Goal: Task Accomplishment & Management: Manage account settings

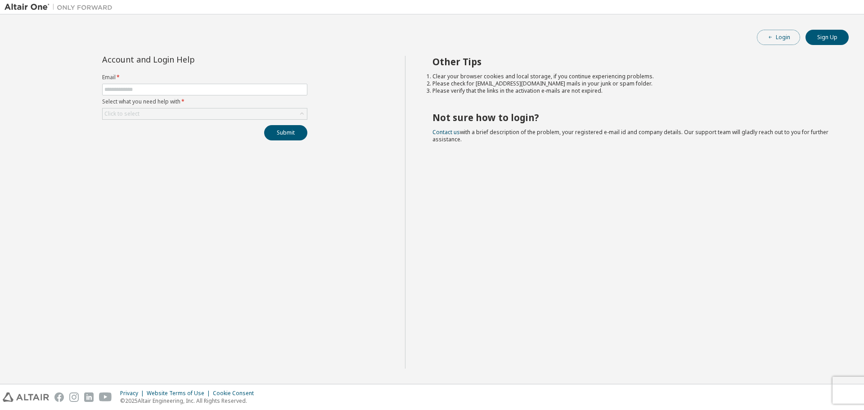
click at [782, 40] on button "Login" at bounding box center [778, 37] width 43 height 15
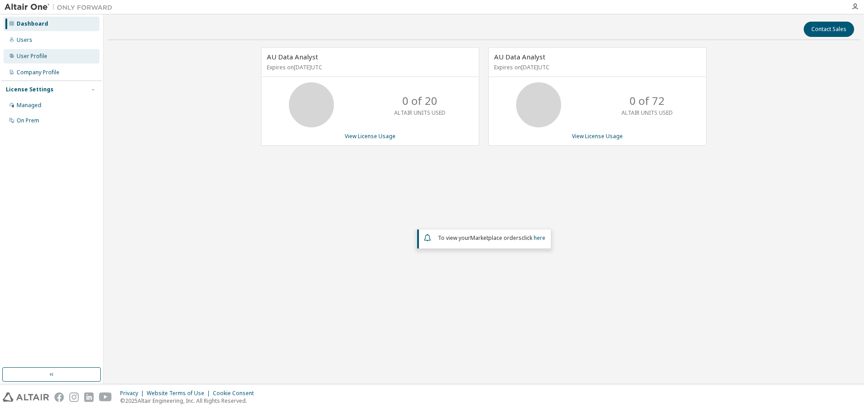
click at [31, 58] on div "User Profile" at bounding box center [32, 56] width 31 height 7
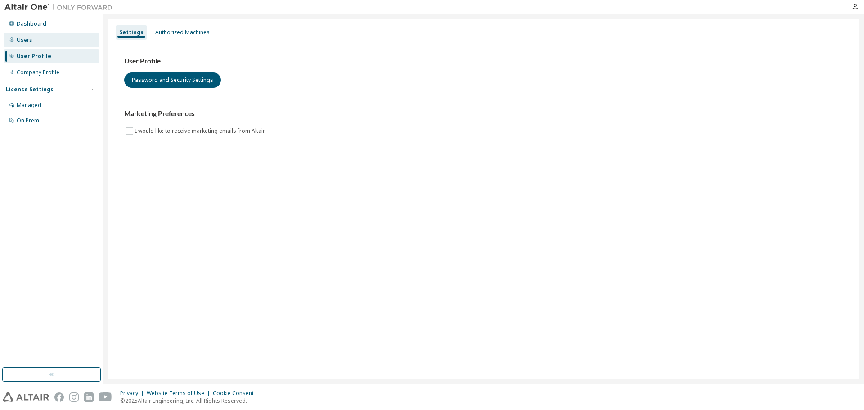
click at [29, 36] on div "Users" at bounding box center [25, 39] width 16 height 7
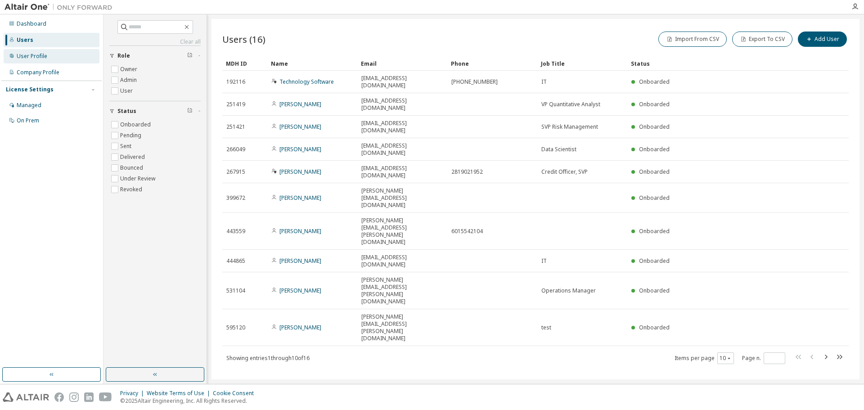
click at [39, 54] on div "User Profile" at bounding box center [32, 56] width 31 height 7
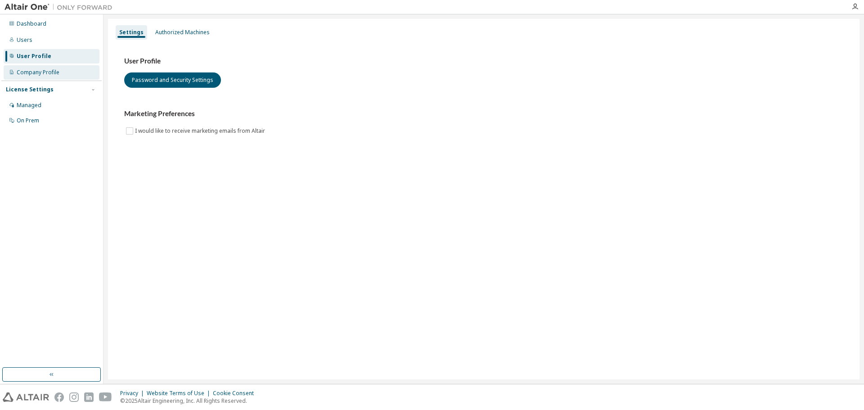
click at [37, 71] on div "Company Profile" at bounding box center [38, 72] width 43 height 7
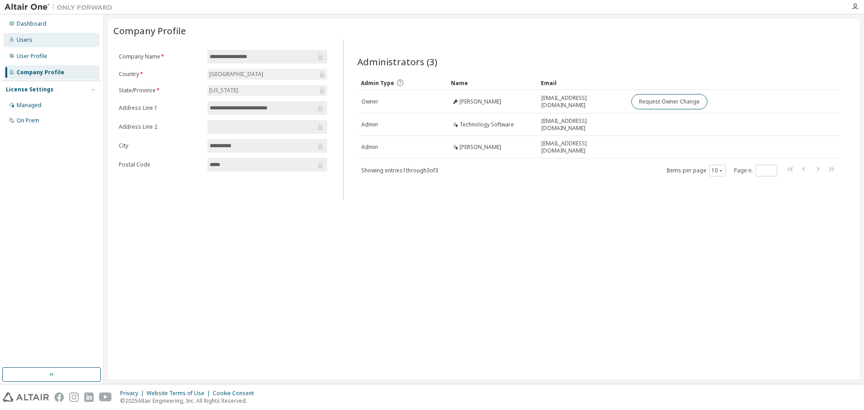
click at [27, 39] on div "Users" at bounding box center [25, 39] width 16 height 7
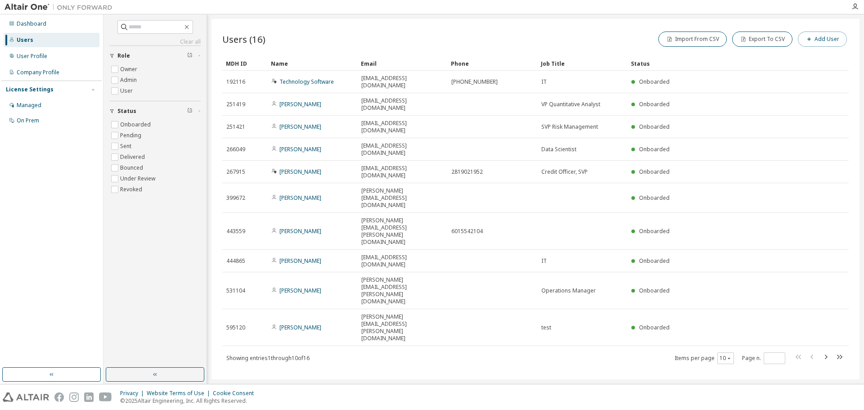
click at [819, 41] on button "Add User" at bounding box center [822, 38] width 49 height 15
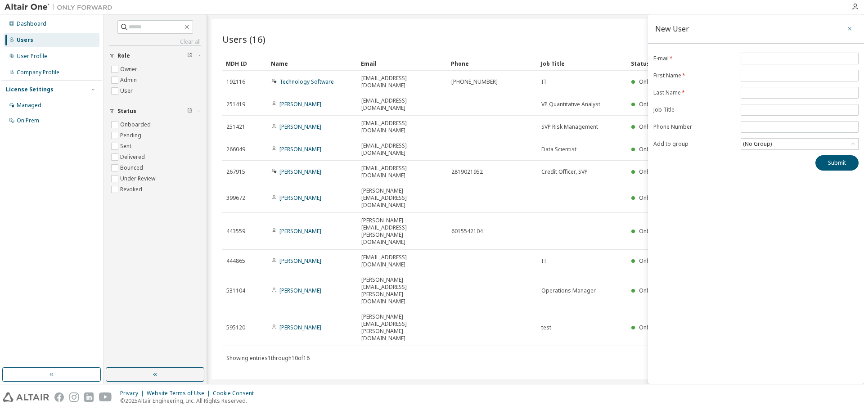
click at [849, 27] on icon "button" at bounding box center [849, 28] width 6 height 7
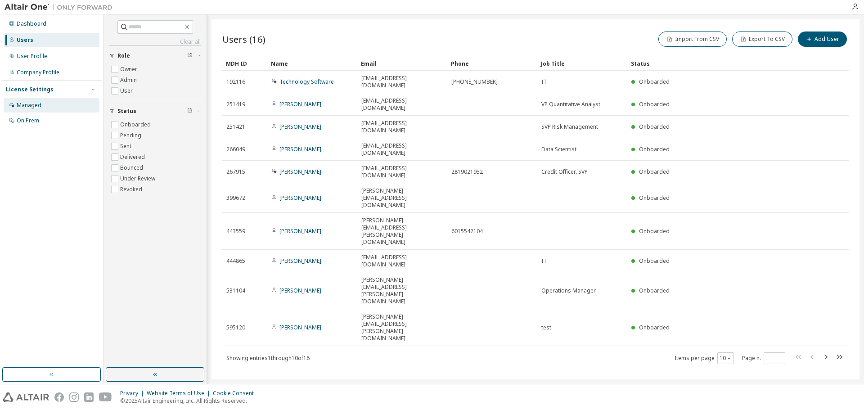
click at [38, 108] on div "Managed" at bounding box center [29, 105] width 25 height 7
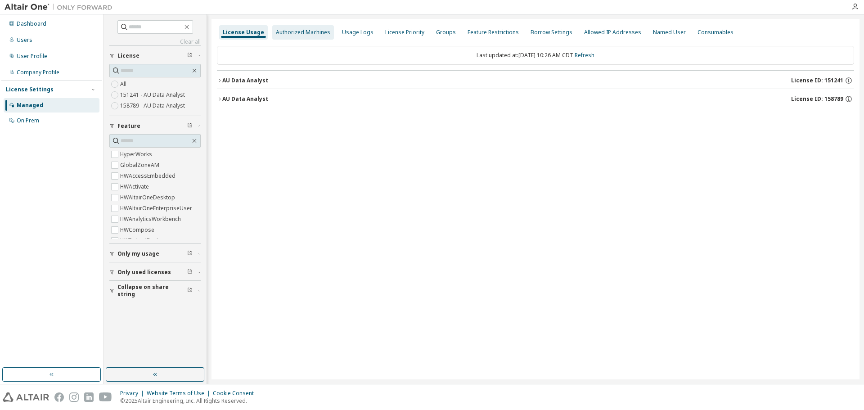
click at [315, 36] on div "Authorized Machines" at bounding box center [303, 32] width 62 height 14
